Goal: Transaction & Acquisition: Purchase product/service

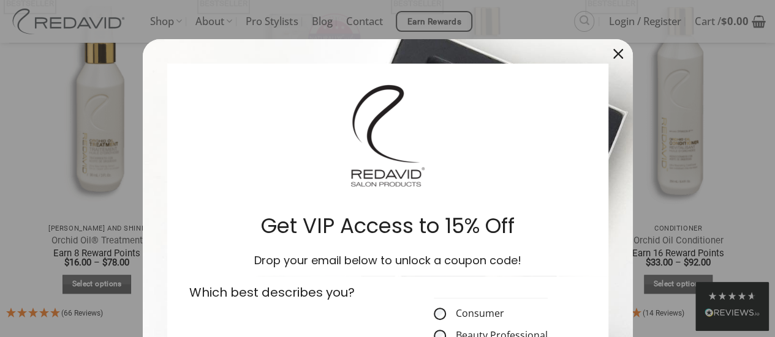
scroll to position [739, 0]
click at [612, 45] on div "Close" at bounding box center [618, 54] width 20 height 20
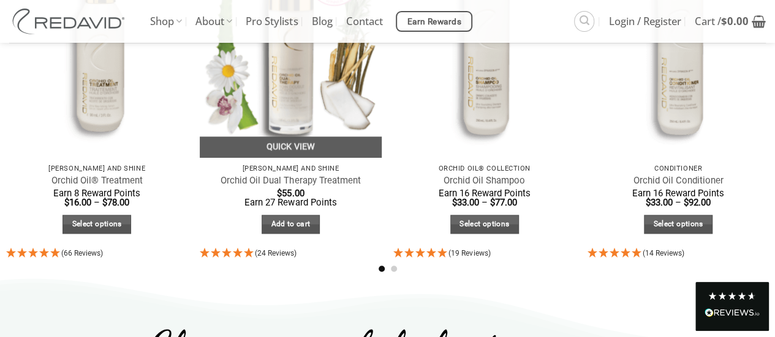
scroll to position [797, 0]
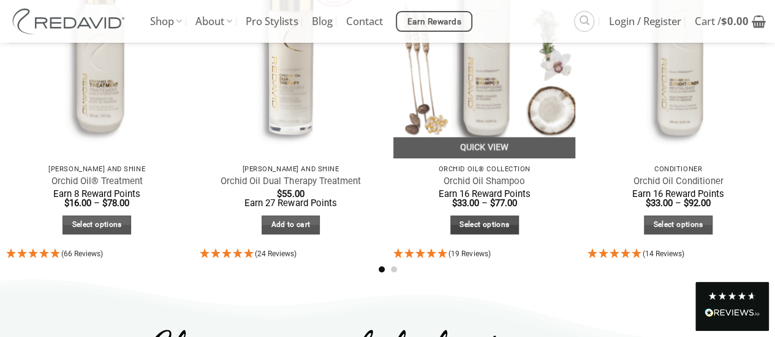
click at [488, 225] on link "Select options" at bounding box center [484, 225] width 69 height 19
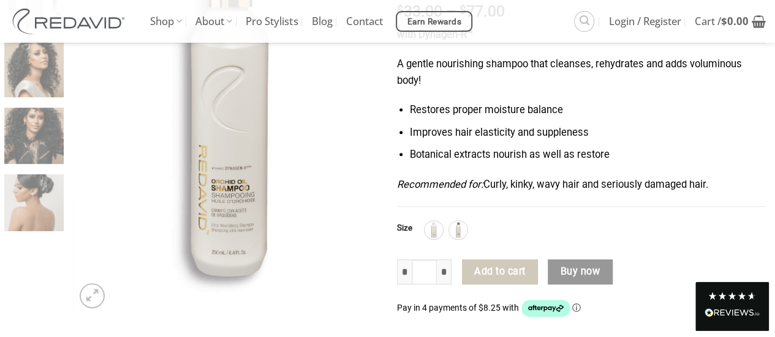
scroll to position [216, 0]
click at [437, 232] on img at bounding box center [434, 230] width 16 height 16
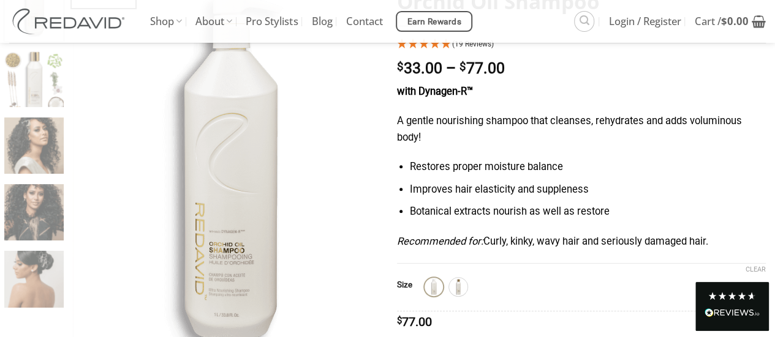
scroll to position [157, 0]
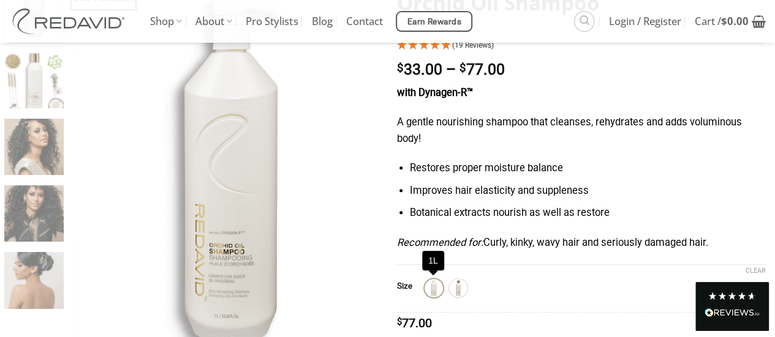
click at [429, 290] on img at bounding box center [434, 289] width 16 height 16
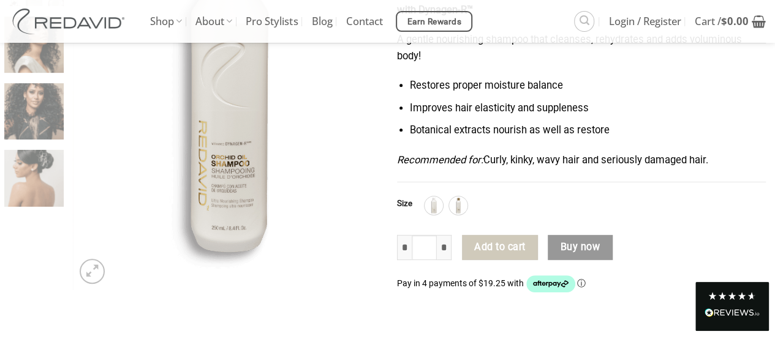
scroll to position [246, 0]
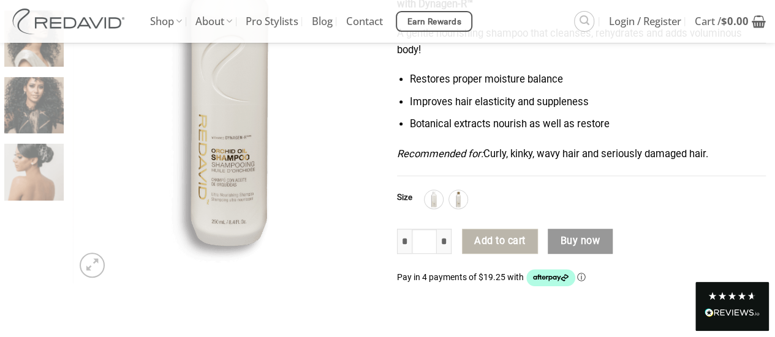
click at [505, 242] on button "Add to cart" at bounding box center [500, 242] width 76 height 26
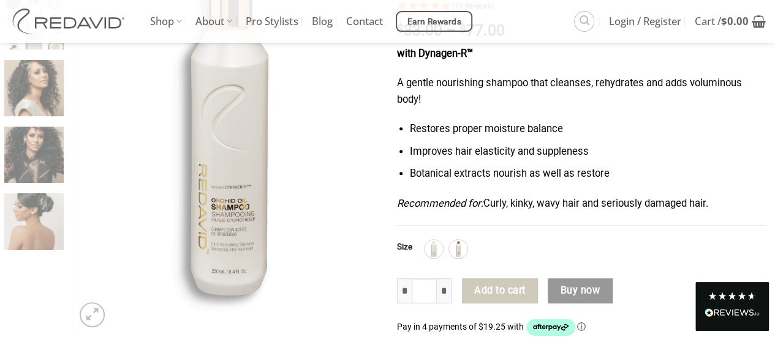
scroll to position [325, 0]
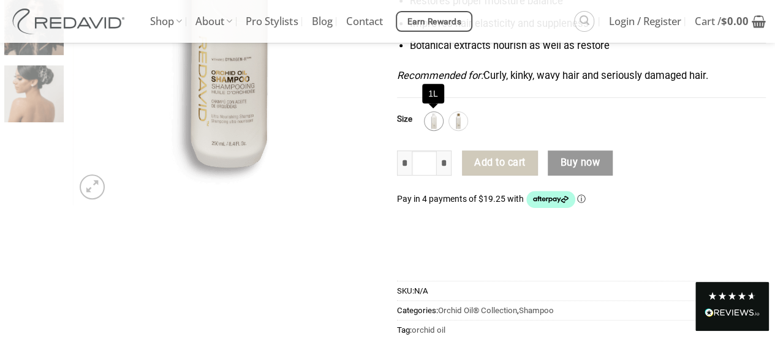
click at [435, 126] on img at bounding box center [434, 121] width 16 height 16
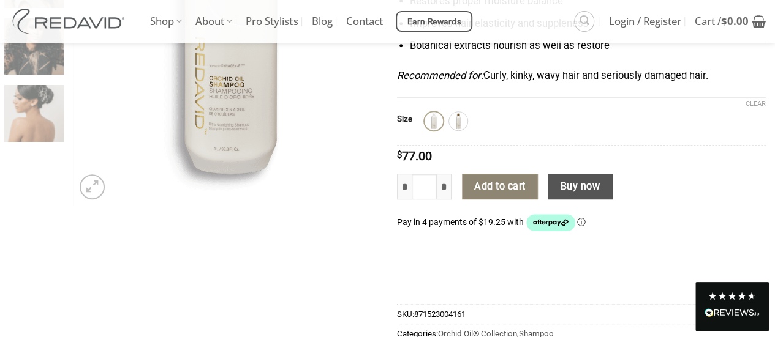
click at [492, 189] on button "Add to cart" at bounding box center [500, 187] width 76 height 26
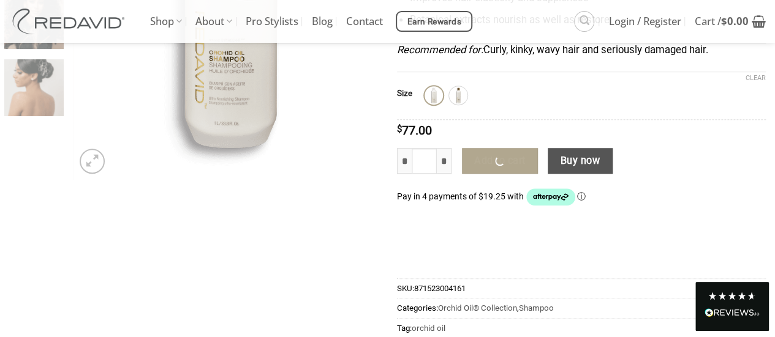
scroll to position [350, 0]
